Goal: Task Accomplishment & Management: Use online tool/utility

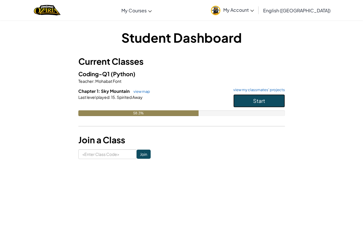
click at [278, 99] on button "Start" at bounding box center [259, 100] width 52 height 13
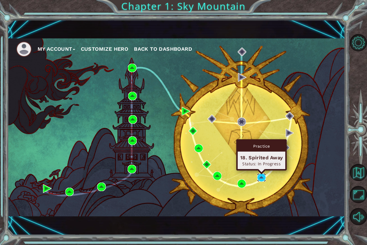
click at [263, 175] on img at bounding box center [261, 178] width 9 height 9
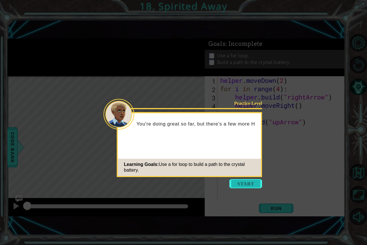
click at [257, 182] on button "Start" at bounding box center [246, 183] width 33 height 9
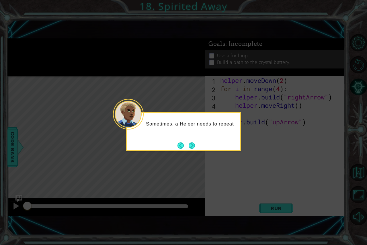
click at [190, 145] on button "Next" at bounding box center [191, 145] width 7 height 7
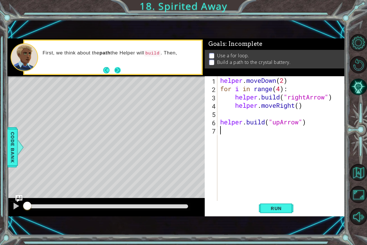
click at [120, 74] on footer at bounding box center [112, 70] width 18 height 9
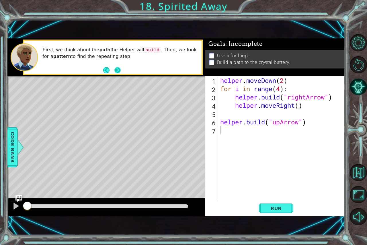
click at [120, 73] on button "Next" at bounding box center [118, 70] width 6 height 6
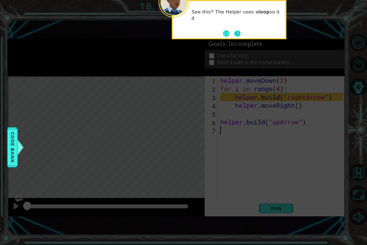
click at [238, 36] on button "Next" at bounding box center [237, 33] width 6 height 6
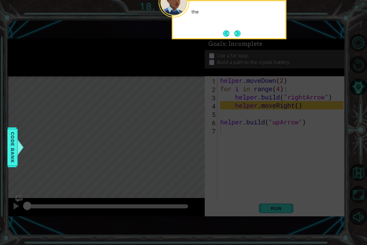
click at [238, 36] on button "Next" at bounding box center [237, 33] width 7 height 7
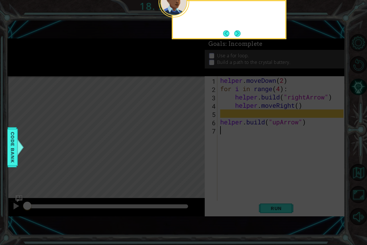
click at [238, 36] on button "Next" at bounding box center [237, 33] width 7 height 7
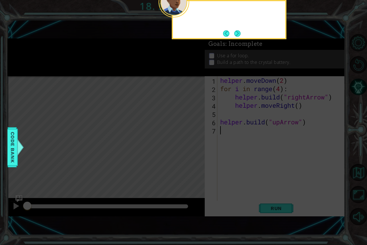
click at [238, 36] on button "Next" at bounding box center [237, 33] width 7 height 7
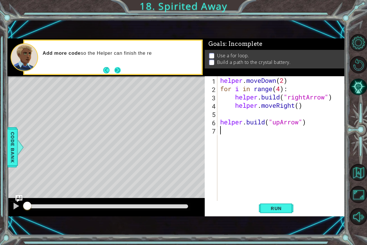
click at [118, 73] on button "Next" at bounding box center [117, 70] width 7 height 7
click at [118, 73] on footer at bounding box center [112, 70] width 18 height 9
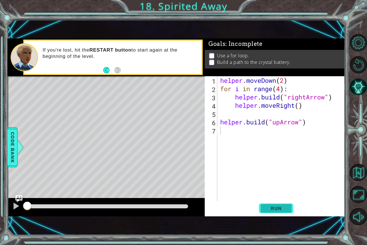
click at [283, 207] on span "Run" at bounding box center [276, 209] width 23 height 6
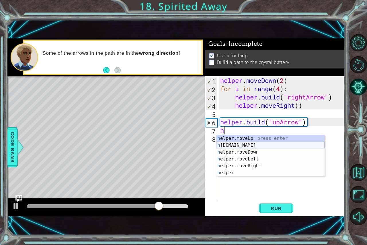
click at [235, 147] on div "h elper.moveUp press enter h [DOMAIN_NAME] press enter h elper.moveDown press e…" at bounding box center [270, 162] width 108 height 55
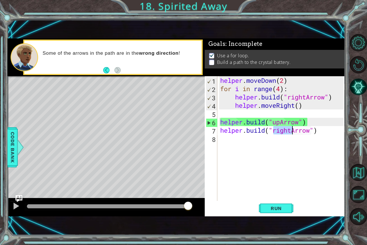
drag, startPoint x: 274, startPoint y: 130, endPoint x: 292, endPoint y: 132, distance: 17.6
click at [292, 132] on div "helper . moveDown ( 2 ) for i in range ( 4 ) : helper . build ( "rightArrow" ) …" at bounding box center [282, 147] width 127 height 142
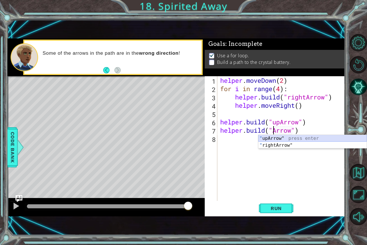
click at [279, 139] on div "" upArrow" press enter " rightArrow" press enter" at bounding box center [313, 149] width 108 height 28
type textarea "[DOMAIN_NAME]("upArrow")"
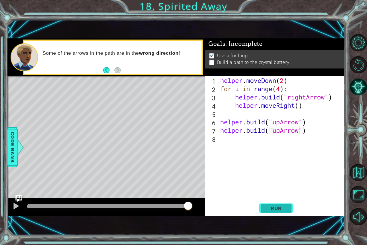
click at [290, 207] on button "Run" at bounding box center [276, 208] width 34 height 14
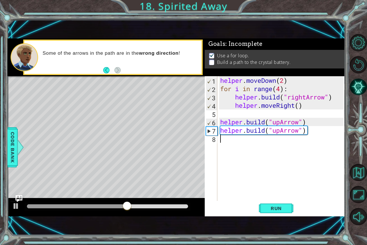
click at [221, 141] on div "helper . moveDown ( 2 ) for i in range ( 4 ) : helper . build ( "rightArrow" ) …" at bounding box center [282, 147] width 127 height 142
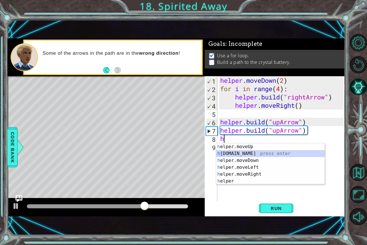
click at [248, 154] on div "h elper.moveUp press enter h [DOMAIN_NAME] press enter h elper.moveDown press e…" at bounding box center [270, 171] width 108 height 55
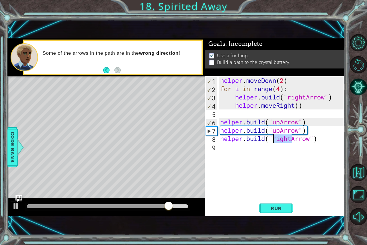
drag, startPoint x: 291, startPoint y: 139, endPoint x: 272, endPoint y: 137, distance: 18.8
click at [272, 137] on div "helper . moveDown ( 2 ) for i in range ( 4 ) : helper . build ( "rightArrow" ) …" at bounding box center [282, 147] width 127 height 142
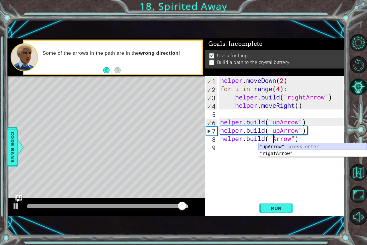
click at [273, 148] on div "" upArrow" press enter " rightArrow" press enter" at bounding box center [313, 158] width 108 height 28
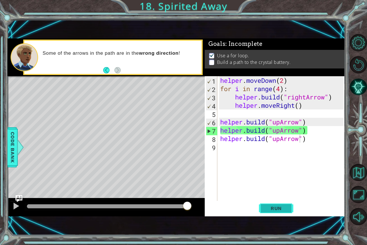
click at [283, 209] on span "Run" at bounding box center [276, 209] width 23 height 6
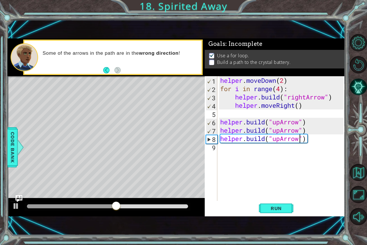
click at [222, 125] on div "helper . moveDown ( 2 ) for i in range ( 4 ) : helper . build ( "rightArrow" ) …" at bounding box center [282, 147] width 127 height 142
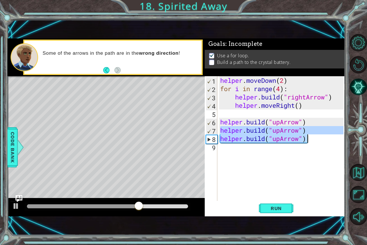
drag, startPoint x: 221, startPoint y: 129, endPoint x: 307, endPoint y: 143, distance: 87.8
click at [307, 143] on div "helper . moveDown ( 2 ) for i in range ( 4 ) : helper . build ( "rightArrow" ) …" at bounding box center [282, 147] width 127 height 142
type textarea "[DOMAIN_NAME]("upArrow") [DOMAIN_NAME]("upArrow")"
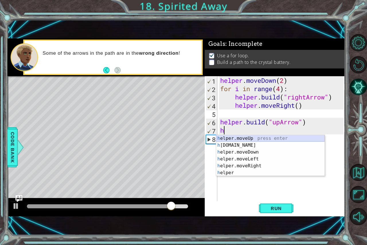
click at [244, 137] on div "h elper.moveUp press enter h [DOMAIN_NAME] press enter h elper.moveDown press e…" at bounding box center [270, 162] width 108 height 55
type textarea "helper.moveUp(1)"
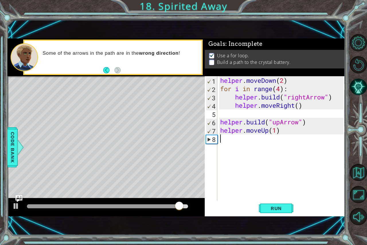
click at [221, 137] on div "helper . moveDown ( 2 ) for i in range ( 4 ) : helper . build ( "rightArrow" ) …" at bounding box center [282, 147] width 127 height 142
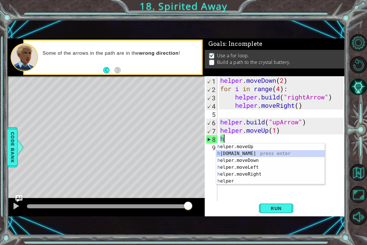
click at [225, 153] on div "h elper.moveUp press enter h [DOMAIN_NAME] press enter h elper.moveDown press e…" at bounding box center [270, 171] width 108 height 55
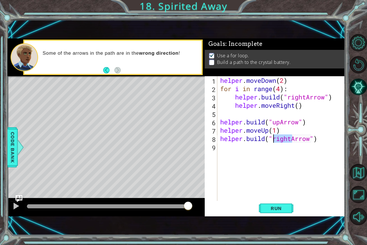
drag, startPoint x: 291, startPoint y: 139, endPoint x: 273, endPoint y: 141, distance: 18.2
click at [273, 141] on div "helper . moveDown ( 2 ) for i in range ( 4 ) : helper . build ( "rightArrow" ) …" at bounding box center [282, 147] width 127 height 142
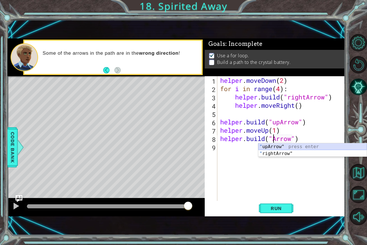
click at [272, 146] on div "" upArrow" press enter " rightArrow" press enter" at bounding box center [313, 158] width 108 height 28
type textarea "[DOMAIN_NAME]("upArrow")"
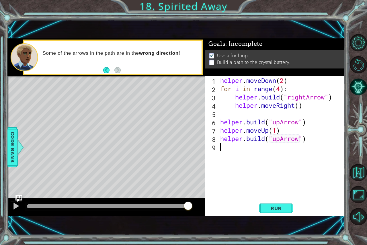
click at [272, 146] on div "helper . moveDown ( 2 ) for i in range ( 4 ) : helper . build ( "rightArrow" ) …" at bounding box center [282, 147] width 127 height 142
click at [275, 212] on button "Run" at bounding box center [276, 208] width 34 height 14
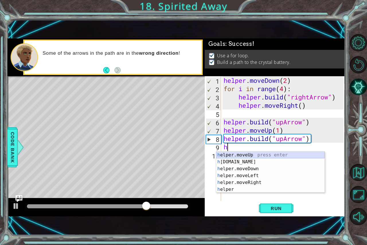
click at [219, 155] on div "h elper.moveUp press enter h [DOMAIN_NAME] press enter h elper.moveDown press e…" at bounding box center [270, 179] width 108 height 55
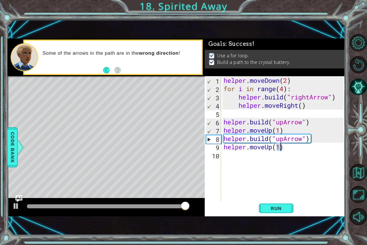
type textarea "helper.moveUp(1)"
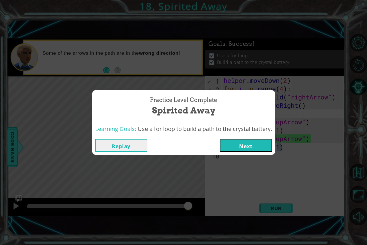
click at [251, 148] on button "Next" at bounding box center [246, 145] width 52 height 13
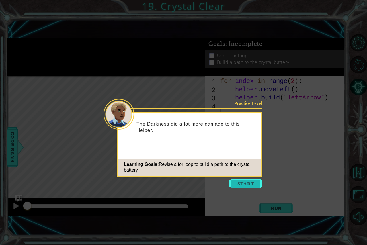
click at [255, 183] on button "Start" at bounding box center [246, 183] width 33 height 9
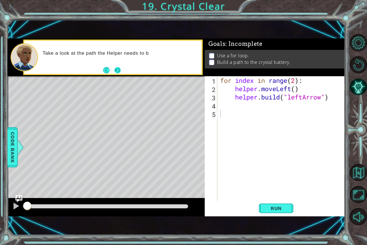
click at [119, 72] on button "Next" at bounding box center [117, 70] width 7 height 7
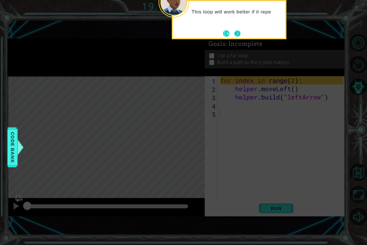
click at [235, 35] on button "Next" at bounding box center [237, 33] width 7 height 7
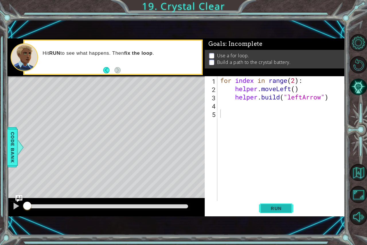
click at [285, 208] on span "Run" at bounding box center [276, 209] width 23 height 6
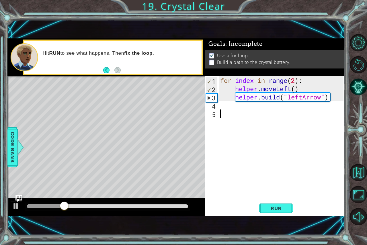
click at [233, 107] on div "for index in range ( 2 ) : helper . moveLeft ( ) helper . build ( "leftArrow" )" at bounding box center [282, 147] width 127 height 142
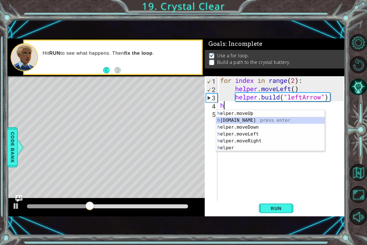
click at [232, 120] on div "h elper.moveUp press enter h [DOMAIN_NAME] press enter h elper.moveDown press e…" at bounding box center [270, 137] width 108 height 55
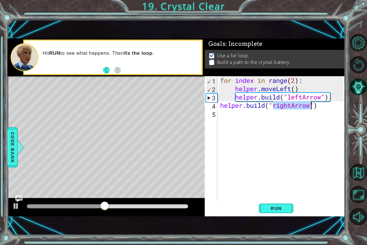
click at [274, 104] on div "for index in range ( 2 ) : helper . moveLeft ( ) helper . build ( "leftArrow" )…" at bounding box center [281, 138] width 125 height 125
drag, startPoint x: 274, startPoint y: 104, endPoint x: 294, endPoint y: 106, distance: 19.9
click at [294, 106] on div "for index in range ( 2 ) : helper . moveLeft ( ) helper . build ( "leftArrow" )…" at bounding box center [282, 147] width 127 height 142
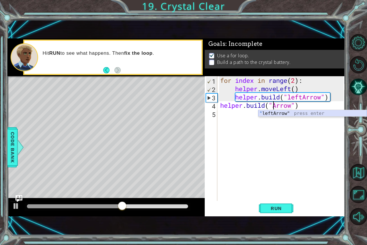
click at [286, 114] on div "" leftArrow" press enter" at bounding box center [313, 120] width 108 height 21
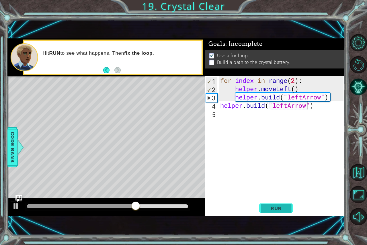
click at [272, 205] on button "Run" at bounding box center [276, 208] width 34 height 14
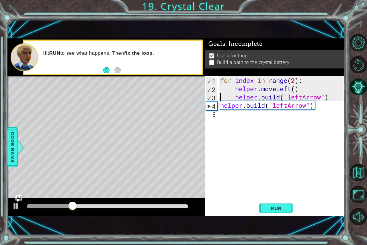
click at [222, 98] on div "for index in range ( 2 ) : helper . moveLeft ( ) helper . build ( "leftArrow" )…" at bounding box center [282, 147] width 127 height 142
click at [220, 104] on div "for index in range ( 2 ) : helper . moveLeft ( ) helper . build ( "leftArrow" )…" at bounding box center [282, 147] width 127 height 142
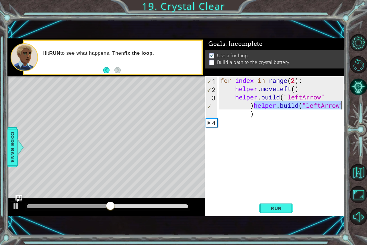
drag, startPoint x: 254, startPoint y: 105, endPoint x: 345, endPoint y: 107, distance: 91.0
click at [345, 107] on div "[DOMAIN_NAME]("leftArrow")[DOMAIN_NAME]("leftArrow") 1 2 3 4 for index in range…" at bounding box center [275, 146] width 140 height 140
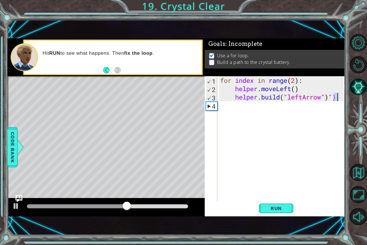
drag, startPoint x: 333, startPoint y: 96, endPoint x: 340, endPoint y: 96, distance: 6.6
click at [340, 96] on div "for index in range ( 2 ) : helper . moveLeft ( ) helper . build ( "leftArrow" )…" at bounding box center [282, 147] width 127 height 142
drag, startPoint x: 329, startPoint y: 95, endPoint x: 335, endPoint y: 96, distance: 5.5
click at [335, 96] on div "for index in range ( 2 ) : helper . moveLeft ( ) helper . build ( "leftArrow" )…" at bounding box center [282, 147] width 127 height 142
type textarea "[DOMAIN_NAME]("leftArrow")"
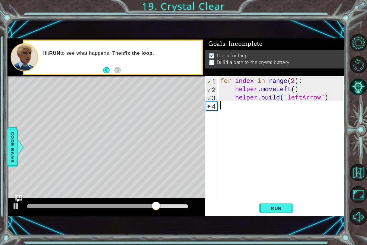
click at [219, 108] on div "for index in range ( 2 ) : helper . moveLeft ( ) helper . build ( "leftArrow" )" at bounding box center [282, 147] width 127 height 142
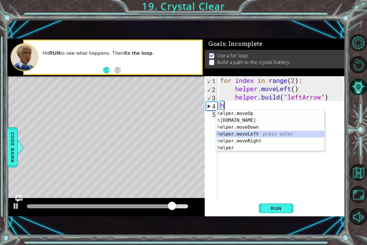
click at [252, 132] on div "h elper.moveUp press enter h [DOMAIN_NAME] press enter h elper.moveDown press e…" at bounding box center [270, 137] width 108 height 55
type textarea "helper.moveLeft(1)"
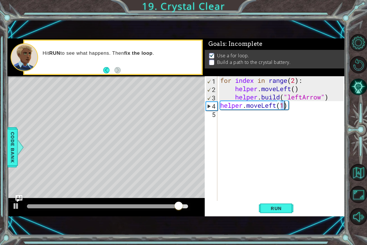
click at [225, 112] on div "for index in range ( 2 ) : helper . moveLeft ( ) helper . build ( "leftArrow" )…" at bounding box center [282, 147] width 127 height 142
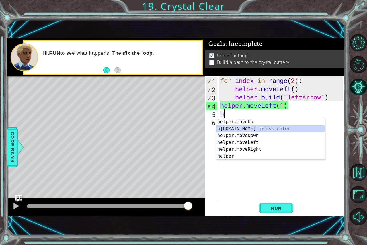
click at [228, 129] on div "h elper.moveUp press enter h [DOMAIN_NAME] press enter h elper.moveDown press e…" at bounding box center [270, 146] width 108 height 55
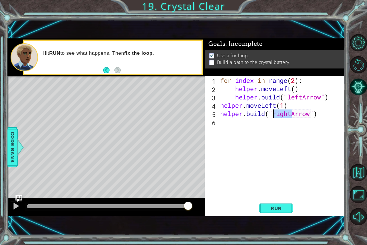
drag, startPoint x: 292, startPoint y: 113, endPoint x: 274, endPoint y: 113, distance: 18.4
click at [274, 113] on div "for index in range ( 2 ) : helper . moveLeft ( ) helper . build ( "leftArrow" )…" at bounding box center [282, 147] width 127 height 142
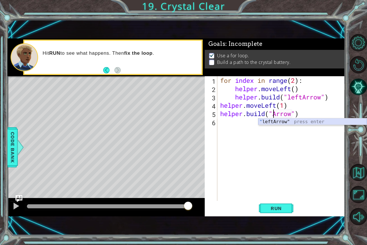
click at [281, 122] on div "" leftArrow" press enter" at bounding box center [313, 129] width 108 height 21
type textarea "[DOMAIN_NAME]("leftArrow")"
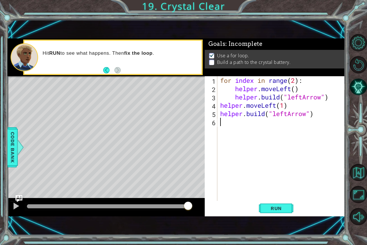
click at [220, 121] on div "for index in range ( 2 ) : helper . moveLeft ( ) helper . build ( "leftArrow" )…" at bounding box center [282, 147] width 127 height 142
click at [232, 95] on div "for index in range ( 2 ) : helper . moveLeft ( ) helper . build ( "leftArrow" )…" at bounding box center [282, 147] width 127 height 142
click at [236, 87] on div "for index in range ( 2 ) : helper . moveLeft ( ) helper . build ( "leftArrow" )…" at bounding box center [282, 147] width 127 height 142
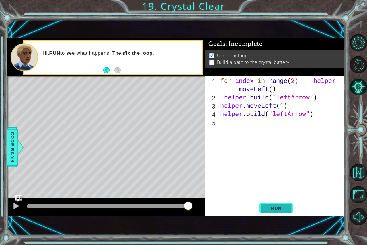
click at [278, 204] on button "Run" at bounding box center [276, 208] width 34 height 14
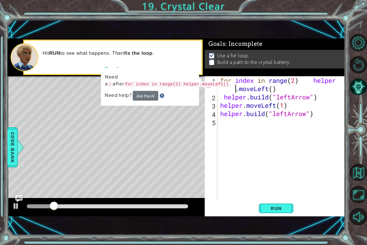
click at [234, 88] on div "for index in range ( 2 ) helper . moveLeft ( ) helper . build ( "leftArrow" ) h…" at bounding box center [282, 151] width 127 height 150
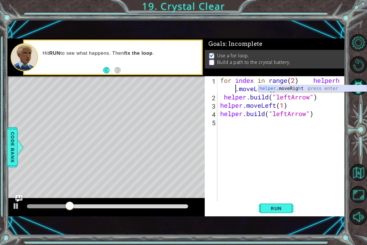
click at [272, 88] on div "helper .moveRig h t press enter" at bounding box center [313, 95] width 108 height 21
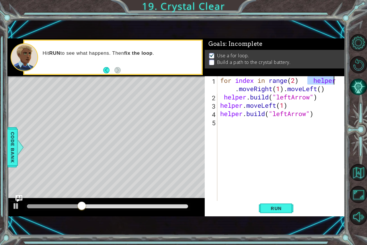
drag, startPoint x: 309, startPoint y: 80, endPoint x: 352, endPoint y: 80, distance: 42.8
click at [352, 80] on div "1 ההההההההההההההההההההההההההההההההההההההההההההההההההההההההההההההההההההההההההההה…" at bounding box center [183, 122] width 367 height 245
drag, startPoint x: 306, startPoint y: 82, endPoint x: 315, endPoint y: 82, distance: 9.5
click at [315, 82] on div "for index in range ( 2 ) r . moveRight ( 1 ) . moveLeft ( ) helper . build ( "l…" at bounding box center [282, 151] width 127 height 150
drag, startPoint x: 315, startPoint y: 82, endPoint x: 306, endPoint y: 82, distance: 9.5
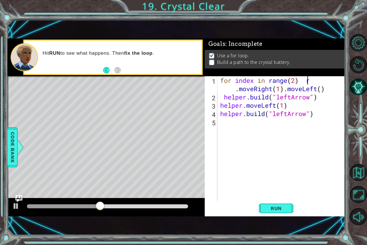
click at [306, 82] on div "for index in range ( 2 ) r . moveRight ( 1 ) . moveLeft ( ) helper . build ( "l…" at bounding box center [282, 151] width 127 height 150
drag, startPoint x: 306, startPoint y: 82, endPoint x: 313, endPoint y: 80, distance: 7.9
click at [313, 80] on div "for index in range ( 2 ) r . moveRight ( 1 ) . moveLeft ( ) helper . build ( "l…" at bounding box center [282, 151] width 127 height 150
click at [315, 82] on div "for index in range ( 2 ) r . moveRight ( 1 ) . moveLeft ( ) helper . build ( "l…" at bounding box center [282, 151] width 127 height 150
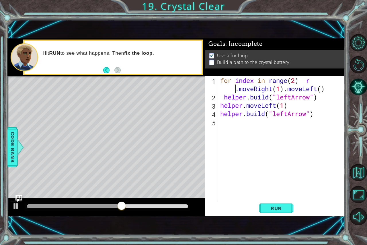
click at [237, 89] on div "for index in range ( 2 ) r . moveRight ( 1 ) . moveLeft ( ) helper . build ( "l…" at bounding box center [282, 151] width 127 height 150
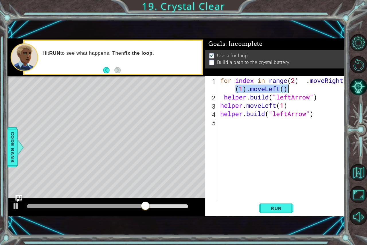
drag, startPoint x: 220, startPoint y: 90, endPoint x: 293, endPoint y: 91, distance: 73.2
click at [293, 91] on div "for index in range ( 2 ) . moveRight ( 1 ) . moveLeft ( ) helper . build ( "lef…" at bounding box center [282, 151] width 127 height 150
drag, startPoint x: 232, startPoint y: 88, endPoint x: 286, endPoint y: 91, distance: 53.8
click at [286, 91] on div "for index in range ( 2 ) . moveRight \ helper . build ( "leftArrow" ) helper . …" at bounding box center [282, 151] width 127 height 150
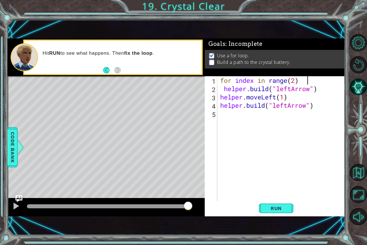
type textarea "for index in range(2)"
drag, startPoint x: 218, startPoint y: 86, endPoint x: 306, endPoint y: 119, distance: 93.3
click at [306, 119] on div "for index in range(2) 1 2 3 4 5 for index in range ( 2 ) helper . build ( "left…" at bounding box center [274, 138] width 139 height 125
click at [308, 112] on div "for index in range ( 2 ) helper . build ( "leftArrow" ) helper . moveLeft ( 1 )…" at bounding box center [282, 147] width 127 height 142
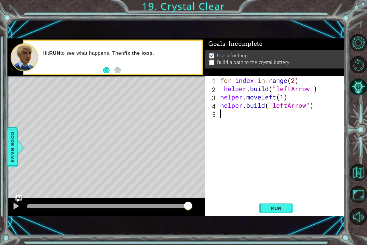
click at [327, 111] on div "for index in range ( 2 ) helper . build ( "leftArrow" ) helper . moveLeft ( 1 )…" at bounding box center [282, 147] width 127 height 142
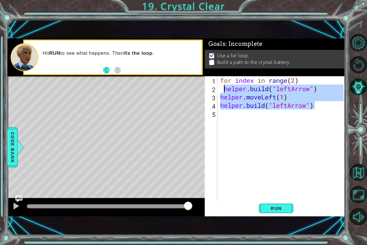
drag, startPoint x: 319, startPoint y: 106, endPoint x: 226, endPoint y: 87, distance: 94.7
click at [226, 87] on div "for index in range ( 2 ) helper . build ( "leftArrow" ) helper . moveLeft ( 1 )…" at bounding box center [282, 147] width 127 height 142
type textarea "[DOMAIN_NAME]("leftArrow") helper.moveLeft(1)"
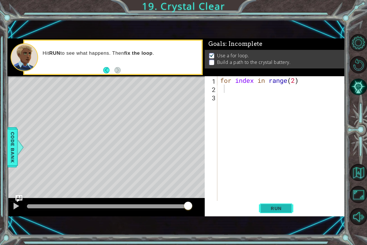
click at [280, 210] on span "Run" at bounding box center [276, 209] width 23 height 6
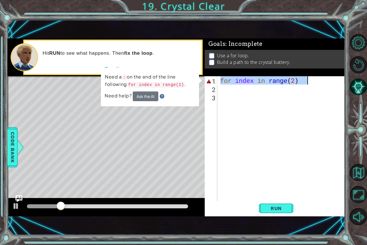
drag, startPoint x: 221, startPoint y: 80, endPoint x: 324, endPoint y: 82, distance: 103.4
click at [324, 82] on div "for index in range ( 2 )" at bounding box center [282, 147] width 127 height 142
type textarea "for index in range(2)"
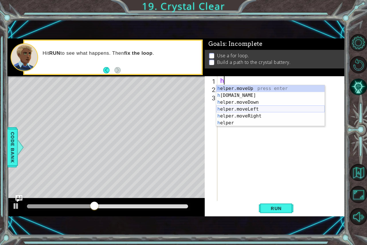
click at [254, 109] on div "h elper.moveUp press enter h [DOMAIN_NAME] press enter h elper.moveDown press e…" at bounding box center [270, 112] width 108 height 55
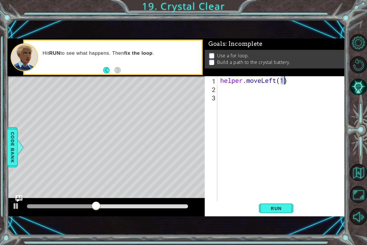
type textarea "helper.moveLeft(1)"
click at [220, 92] on div "helper . moveLeft ( 1 )" at bounding box center [282, 147] width 127 height 142
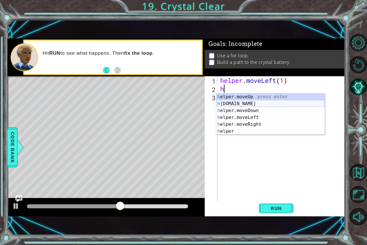
click at [228, 104] on div "h elper.moveUp press enter h [DOMAIN_NAME] press enter h elper.moveDown press e…" at bounding box center [270, 121] width 108 height 55
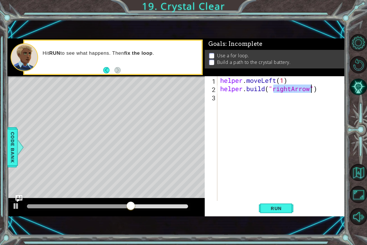
click at [272, 89] on div "helper . moveLeft ( 1 ) helper . build ( "rightArrow" )" at bounding box center [281, 138] width 125 height 125
drag, startPoint x: 272, startPoint y: 89, endPoint x: 293, endPoint y: 90, distance: 20.4
click at [293, 90] on div "helper . moveLeft ( 1 ) helper . build ( "rightArrow" )" at bounding box center [282, 147] width 127 height 142
type textarea "[DOMAIN_NAME]("Arrow")"
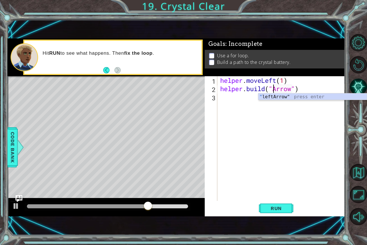
click at [278, 100] on div "helper . moveLeft ( 1 ) helper . build ( "Arrow" )" at bounding box center [282, 147] width 127 height 142
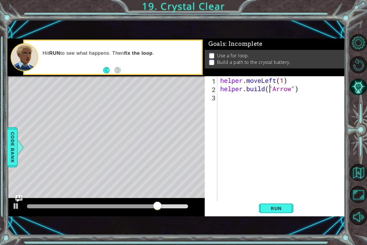
click at [271, 89] on div "helper . moveLeft ( 1 ) helper . build ( "Arrow" )" at bounding box center [282, 147] width 127 height 142
click at [272, 89] on div "helper . moveLeft ( 1 ) helper . build ( "Arrow" )" at bounding box center [282, 147] width 127 height 142
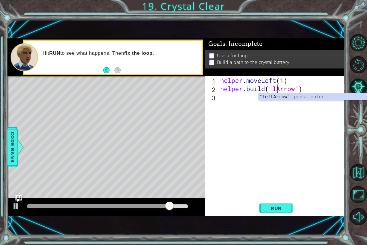
scroll to position [0, 3]
click at [271, 96] on div ""l eftArrow" press enter" at bounding box center [313, 104] width 108 height 21
type textarea "[DOMAIN_NAME]("leftArrow")"
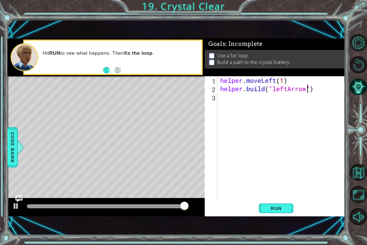
click at [219, 97] on div "helper . moveLeft ( 1 ) helper . build ( "leftArrow" )" at bounding box center [281, 138] width 125 height 125
drag, startPoint x: 292, startPoint y: 206, endPoint x: 290, endPoint y: 201, distance: 5.5
click at [291, 205] on button "Run" at bounding box center [276, 208] width 34 height 14
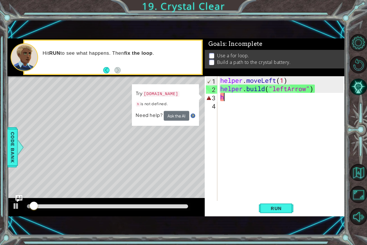
click at [222, 99] on div "helper . moveLeft ( 1 ) helper . build ( "leftArrow" ) h" at bounding box center [282, 147] width 127 height 142
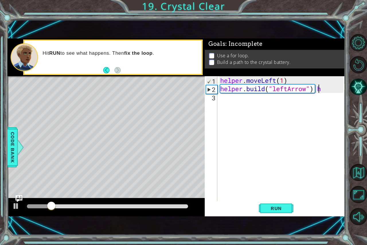
click at [325, 89] on div "helper . moveLeft ( 1 ) helper . build ( "leftArrow" ) h" at bounding box center [282, 147] width 127 height 142
type textarea "[DOMAIN_NAME]("leftArrow")"
click at [220, 97] on div "helper . moveLeft ( 1 ) helper . build ( "leftArrow" )" at bounding box center [282, 147] width 127 height 142
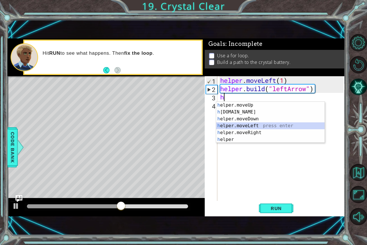
click at [234, 126] on div "h elper.moveUp press enter h [DOMAIN_NAME] press enter h elper.moveDown press e…" at bounding box center [270, 129] width 108 height 55
type textarea "helper.moveLeft(1)"
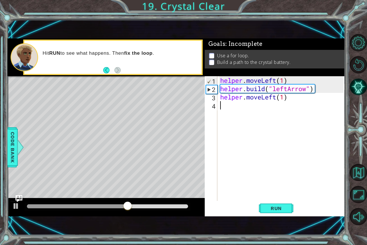
click at [224, 104] on div "helper . moveLeft ( 1 ) helper . build ( "leftArrow" ) helper . moveLeft ( 1 )" at bounding box center [282, 147] width 127 height 142
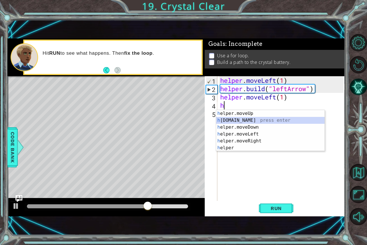
click at [244, 118] on div "h elper.moveUp press enter h [DOMAIN_NAME] press enter h elper.moveDown press e…" at bounding box center [270, 137] width 108 height 55
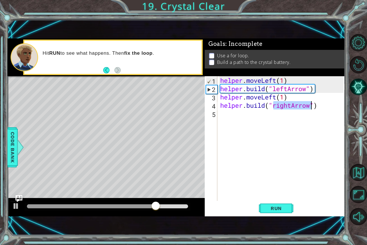
click at [274, 107] on div "helper . moveLeft ( 1 ) helper . build ( "leftArrow" ) helper . moveLeft ( 1 ) …" at bounding box center [281, 138] width 125 height 125
drag, startPoint x: 274, startPoint y: 107, endPoint x: 283, endPoint y: 107, distance: 9.2
click at [283, 107] on div "helper . moveLeft ( 1 ) helper . build ( "leftArrow" ) helper . moveLeft ( 1 ) …" at bounding box center [282, 147] width 127 height 142
click at [284, 108] on div "helper . moveLeft ( 1 ) helper . build ( "leftArrow" ) helper . moveLeft ( 1 ) …" at bounding box center [281, 138] width 125 height 125
drag, startPoint x: 292, startPoint y: 107, endPoint x: 273, endPoint y: 108, distance: 19.5
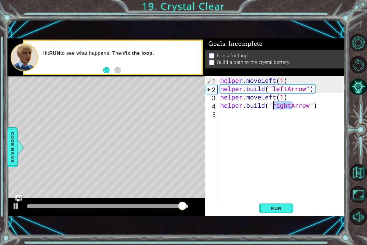
click at [273, 108] on div "helper . moveLeft ( 1 ) helper . build ( "leftArrow" ) helper . moveLeft ( 1 ) …" at bounding box center [282, 147] width 127 height 142
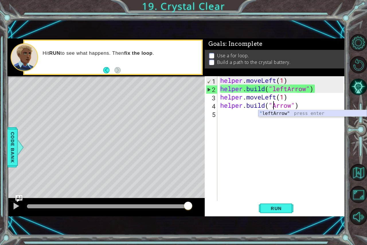
click at [273, 112] on div "" leftArrow" press enter" at bounding box center [313, 120] width 108 height 21
type textarea "[DOMAIN_NAME]("leftArrow")"
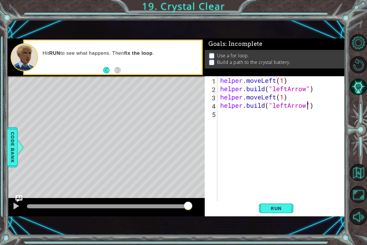
click at [224, 116] on div "helper . moveLeft ( 1 ) helper . build ( "leftArrow" ) helper . moveLeft ( 1 ) …" at bounding box center [282, 147] width 127 height 142
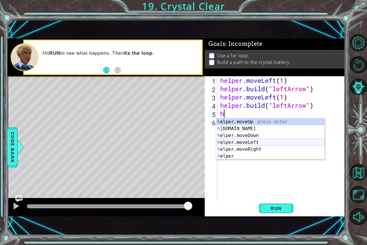
click at [255, 143] on div "h elper.moveUp press enter h [DOMAIN_NAME] press enter h elper.moveDown press e…" at bounding box center [270, 146] width 108 height 55
type textarea "helper.moveLeft(1)"
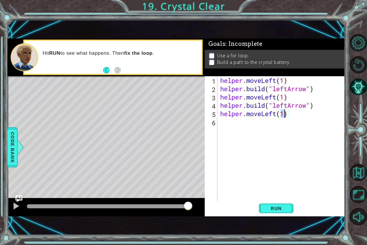
click at [220, 121] on div "helper . moveLeft ( 1 ) helper . build ( "leftArrow" ) helper . moveLeft ( 1 ) …" at bounding box center [282, 147] width 127 height 142
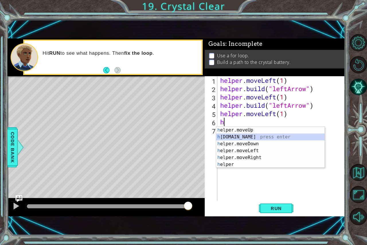
click at [234, 136] on div "h elper.moveUp press enter h [DOMAIN_NAME] press enter h elper.moveDown press e…" at bounding box center [270, 154] width 108 height 55
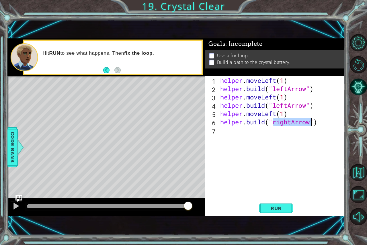
click at [274, 123] on div "helper . moveLeft ( 1 ) helper . build ( "leftArrow" ) helper . moveLeft ( 1 ) …" at bounding box center [281, 138] width 125 height 125
click at [274, 123] on div "helper . moveLeft ( 1 ) helper . build ( "leftArrow" ) helper . moveLeft ( 1 ) …" at bounding box center [282, 147] width 127 height 142
click at [274, 123] on div "helper . moveLeft ( 1 ) helper . build ( "leftArrow" ) helper . moveLeft ( 1 ) …" at bounding box center [281, 138] width 125 height 125
drag, startPoint x: 292, startPoint y: 122, endPoint x: 274, endPoint y: 123, distance: 18.4
click at [274, 123] on div "helper . moveLeft ( 1 ) helper . build ( "leftArrow" ) helper . moveLeft ( 1 ) …" at bounding box center [282, 147] width 127 height 142
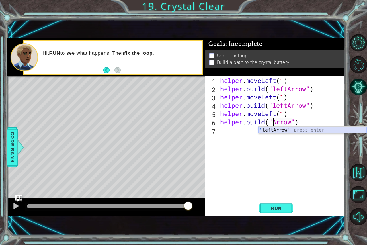
click at [273, 129] on div "" leftArrow" press enter" at bounding box center [313, 137] width 108 height 21
type textarea "[DOMAIN_NAME]("leftArrow")"
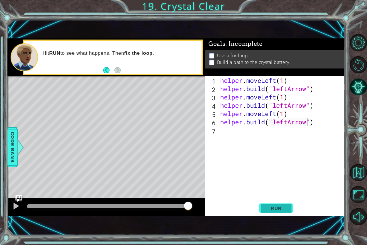
click at [271, 207] on span "Run" at bounding box center [276, 209] width 23 height 6
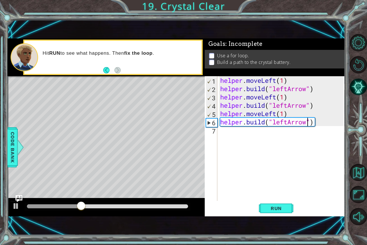
click at [222, 135] on div "helper . moveLeft ( 1 ) helper . build ( "leftArrow" ) helper . moveLeft ( 1 ) …" at bounding box center [282, 147] width 127 height 142
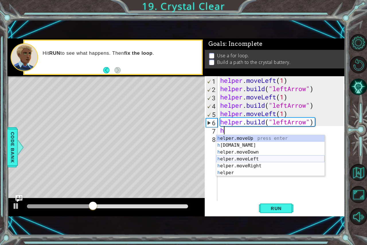
click at [243, 158] on div "h elper.moveUp press enter h [DOMAIN_NAME] press enter h elper.moveDown press e…" at bounding box center [270, 162] width 108 height 55
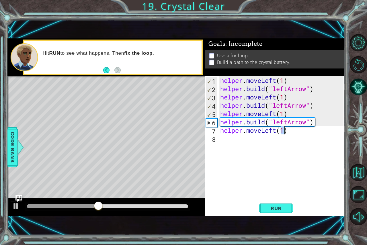
type textarea "helper.moveLeft(1)"
click at [219, 138] on div "helper.moveLeft(1) 1 2 3 4 5 6 7 8 helper . moveLeft ( 1 ) helper . build ( "le…" at bounding box center [274, 138] width 139 height 125
click at [223, 140] on div "helper . moveLeft ( 1 ) helper . build ( "leftArrow" ) helper . moveLeft ( 1 ) …" at bounding box center [282, 147] width 127 height 142
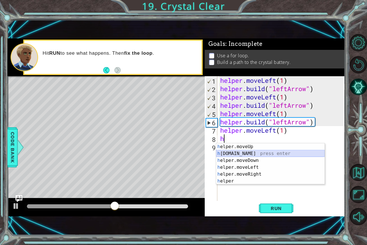
click at [252, 154] on div "h elper.moveUp press enter h [DOMAIN_NAME] press enter h elper.moveDown press e…" at bounding box center [270, 171] width 108 height 55
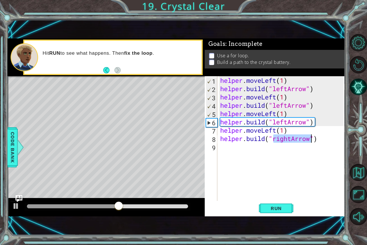
click at [274, 139] on div "helper . moveLeft ( 1 ) helper . build ( "leftArrow" ) helper . moveLeft ( 1 ) …" at bounding box center [281, 138] width 125 height 125
drag, startPoint x: 292, startPoint y: 141, endPoint x: 275, endPoint y: 142, distance: 16.4
click at [275, 142] on div "helper . moveLeft ( 1 ) helper . build ( "leftArrow" ) helper . moveLeft ( 1 ) …" at bounding box center [282, 147] width 127 height 142
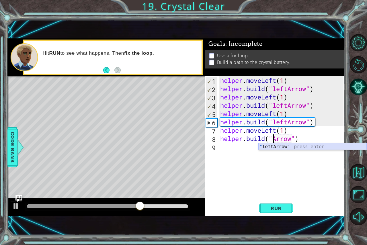
click at [275, 148] on div "" leftArrow" press enter" at bounding box center [313, 154] width 108 height 21
type textarea "[DOMAIN_NAME]("leftArrow")"
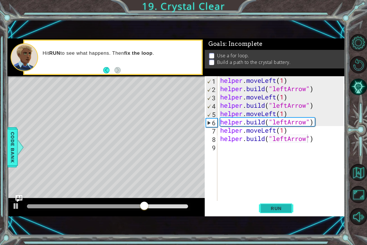
click at [276, 210] on span "Run" at bounding box center [276, 209] width 23 height 6
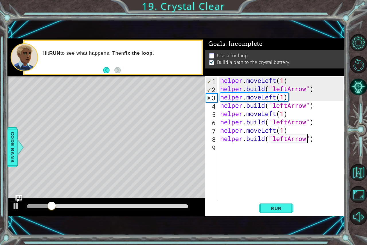
click at [220, 148] on div "helper . moveLeft ( 1 ) helper . build ( "leftArrow" ) helper . moveLeft ( 1 ) …" at bounding box center [282, 147] width 127 height 142
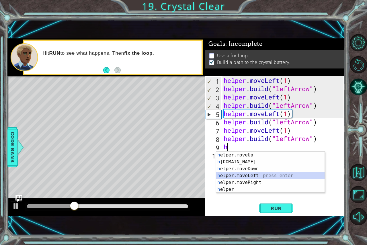
click at [244, 177] on div "h elper.moveUp press enter h [DOMAIN_NAME] press enter h elper.moveDown press e…" at bounding box center [270, 179] width 108 height 55
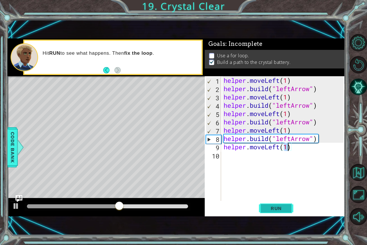
type textarea "helper.moveLeft(1)"
click at [273, 203] on button "Run" at bounding box center [276, 208] width 34 height 14
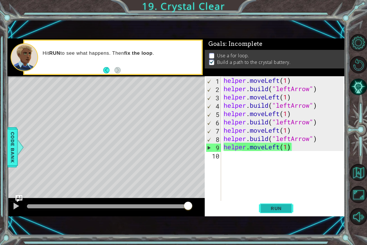
click at [265, 207] on button "Run" at bounding box center [276, 208] width 34 height 14
click at [231, 160] on div "helper . moveLeft ( 1 ) helper . build ( "leftArrow" ) helper . moveLeft ( 1 ) …" at bounding box center [285, 147] width 124 height 142
type textarea "h"
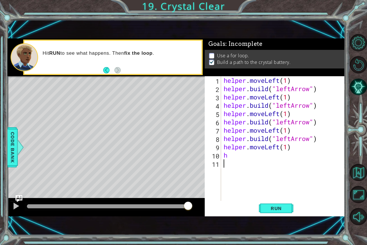
click at [280, 170] on div "helper . moveLeft ( 1 ) helper . build ( "leftArrow" ) helper . moveLeft ( 1 ) …" at bounding box center [285, 147] width 124 height 142
click at [224, 78] on div "helper . moveLeft ( 1 ) helper . build ( "leftArrow" ) helper . moveLeft ( 1 ) …" at bounding box center [285, 147] width 124 height 142
type textarea "helper.moveLeft(1)"
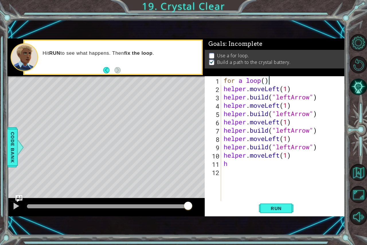
scroll to position [0, 2]
click at [223, 89] on div "for a loop ( ) : helper . moveLeft ( 1 ) helper . build ( "leftArrow" ) helper …" at bounding box center [285, 147] width 124 height 142
click at [222, 89] on div "helper.moveLeft(1) 1 2 3 4 5 6 7 8 9 10 11 12 for a loop ( ) : helper . moveLef…" at bounding box center [274, 138] width 139 height 125
click at [245, 82] on div "for a loop ( ) : helper . moveLeft ( 1 ) helper . build ( "leftArrow" ) helper …" at bounding box center [285, 147] width 124 height 142
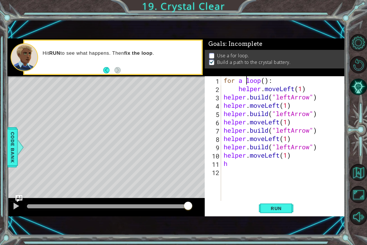
click at [244, 82] on div "for a loop ( ) : helper . moveLeft ( 1 ) helper . build ( "leftArrow" ) helper …" at bounding box center [285, 147] width 124 height 142
click at [280, 214] on button "Run" at bounding box center [276, 208] width 34 height 14
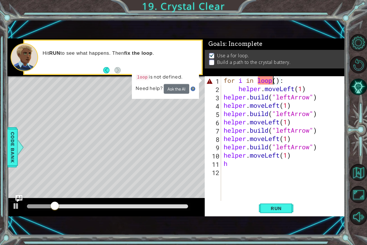
click at [274, 80] on div "for i in loop ( ) : helper . moveLeft ( 1 ) helper . build ( "leftArrow" ) help…" at bounding box center [285, 147] width 124 height 142
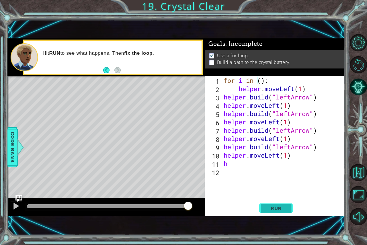
click at [290, 212] on button "Run" at bounding box center [276, 208] width 34 height 14
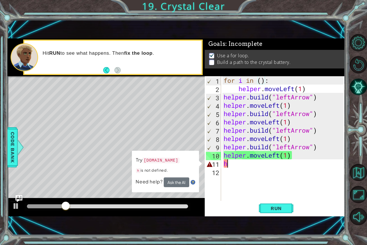
click at [234, 165] on div "for i in ( ) : helper . moveLeft ( 1 ) helper . build ( "leftArrow" ) helper . …" at bounding box center [285, 147] width 124 height 142
type textarea "h"
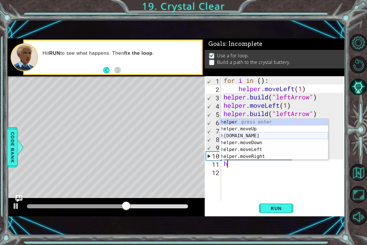
click at [238, 137] on div "h elper press enter h elper.moveUp press enter h [DOMAIN_NAME] press enter h el…" at bounding box center [274, 146] width 108 height 55
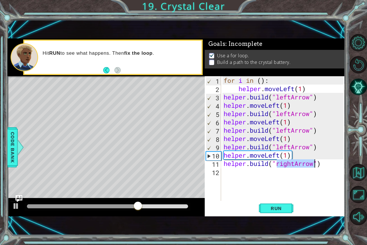
click at [278, 163] on div "for i in ( ) : helper . moveLeft ( 1 ) helper . build ( "leftArrow" ) helper . …" at bounding box center [283, 138] width 121 height 125
drag, startPoint x: 278, startPoint y: 163, endPoint x: 294, endPoint y: 166, distance: 16.8
click at [294, 166] on div "for i in ( ) : helper . moveLeft ( 1 ) helper . build ( "leftArrow" ) helper . …" at bounding box center [285, 147] width 124 height 142
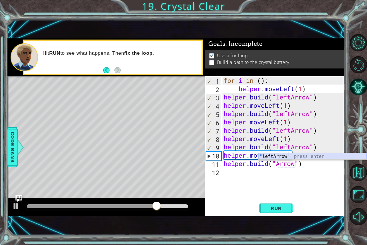
click at [270, 158] on div "" leftArrow" press enter" at bounding box center [313, 163] width 108 height 21
type textarea "[DOMAIN_NAME]("leftArrow")"
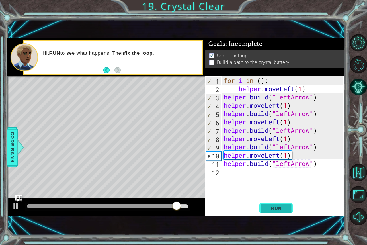
click at [268, 211] on span "Run" at bounding box center [276, 209] width 23 height 6
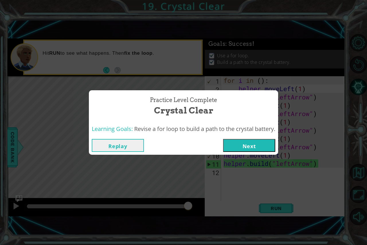
click at [256, 140] on button "Next" at bounding box center [249, 145] width 52 height 13
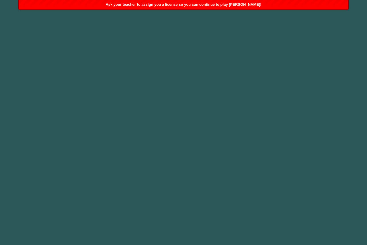
click at [266, 42] on body "1 2 3 4 5 6 h elper.moveUp press enter h [DOMAIN_NAME] press enter h elper.move…" at bounding box center [183, 122] width 367 height 245
click at [236, 7] on div "Ask your teacher to assign you a license so you can continue to play [PERSON_NA…" at bounding box center [184, 4] width 330 height 9
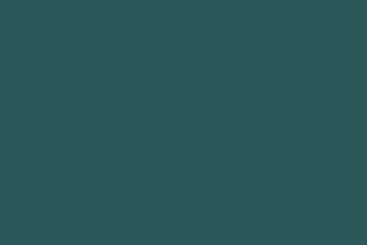
click at [224, 80] on body "1 2 3 4 5 6 h elper.moveUp press enter h [DOMAIN_NAME] press enter h elper.move…" at bounding box center [183, 122] width 367 height 245
